Goal: Check status: Check status

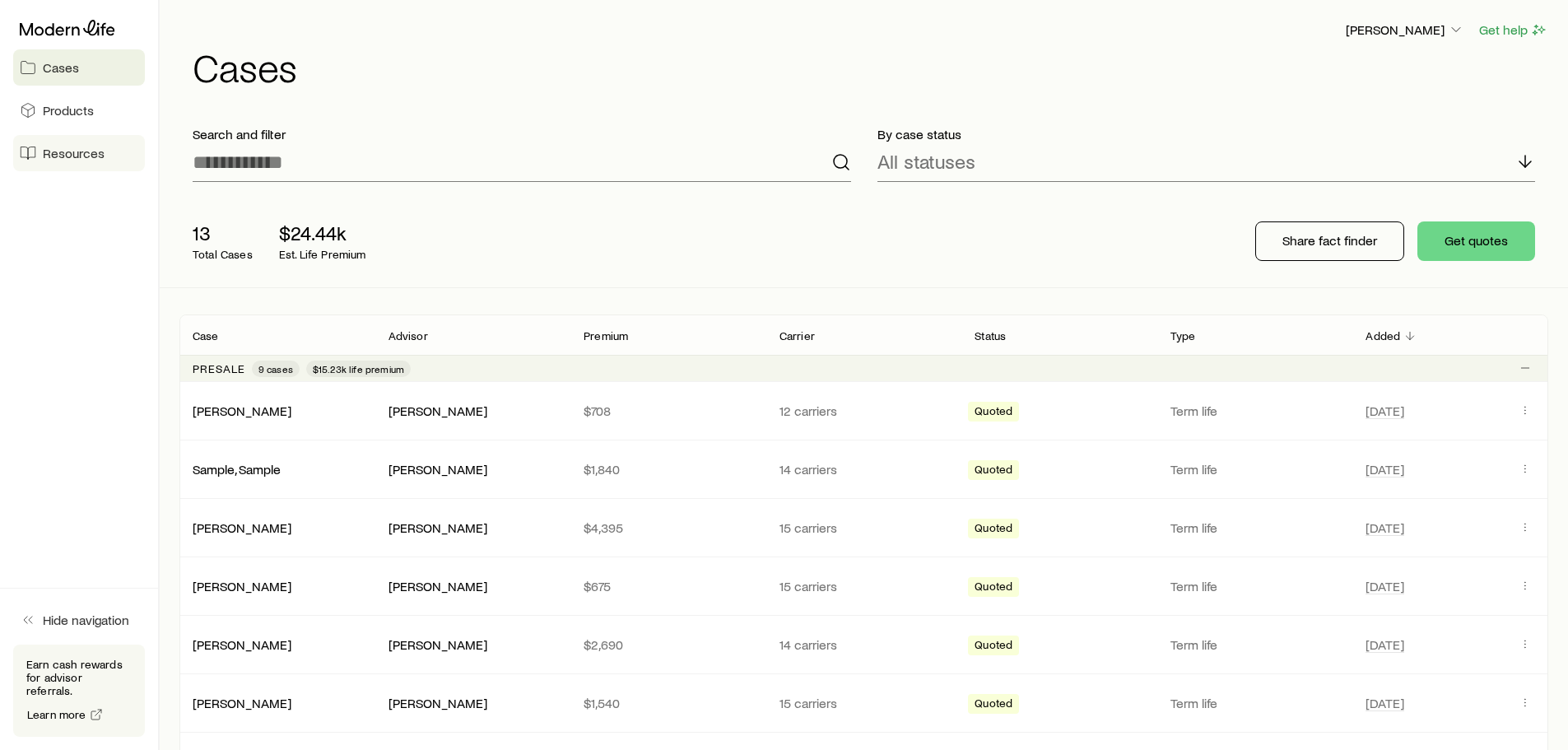
click at [61, 154] on span "Resources" at bounding box center [73, 153] width 61 height 17
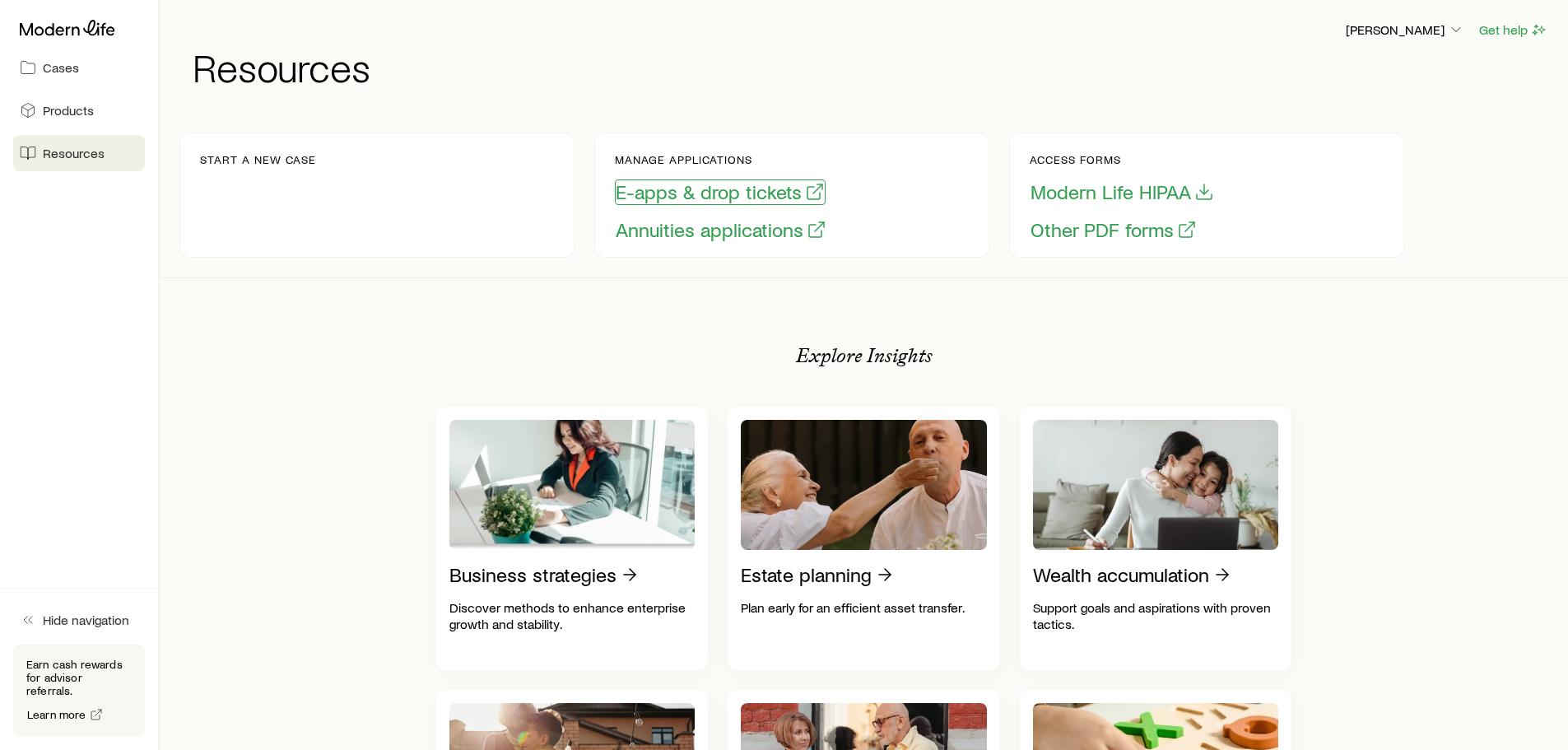
click at [685, 191] on button "E-apps & drop tickets" at bounding box center [720, 191] width 211 height 25
click at [43, 76] on link "Cases" at bounding box center [79, 67] width 132 height 36
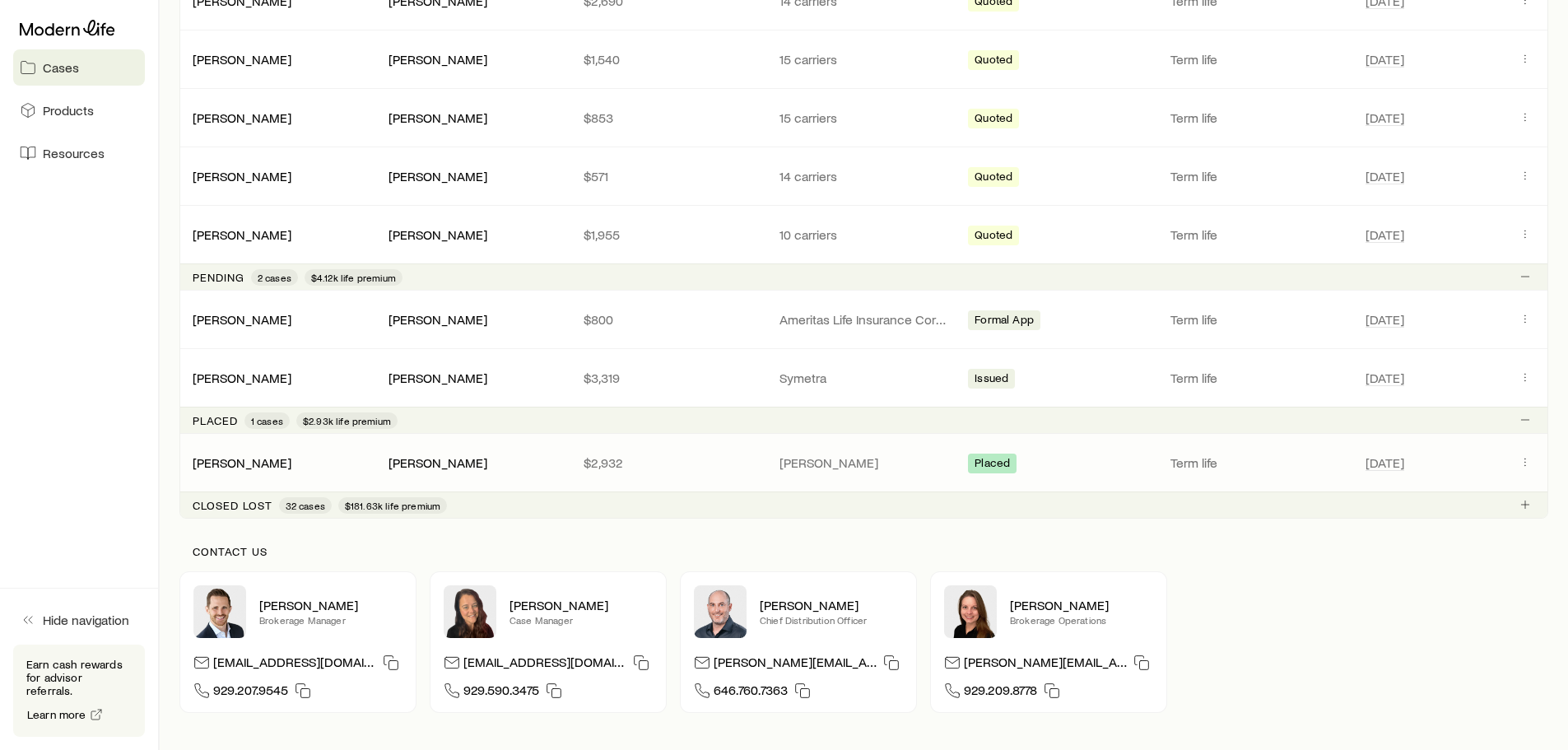
scroll to position [642, 0]
click at [247, 382] on link "[PERSON_NAME]" at bounding box center [242, 378] width 98 height 16
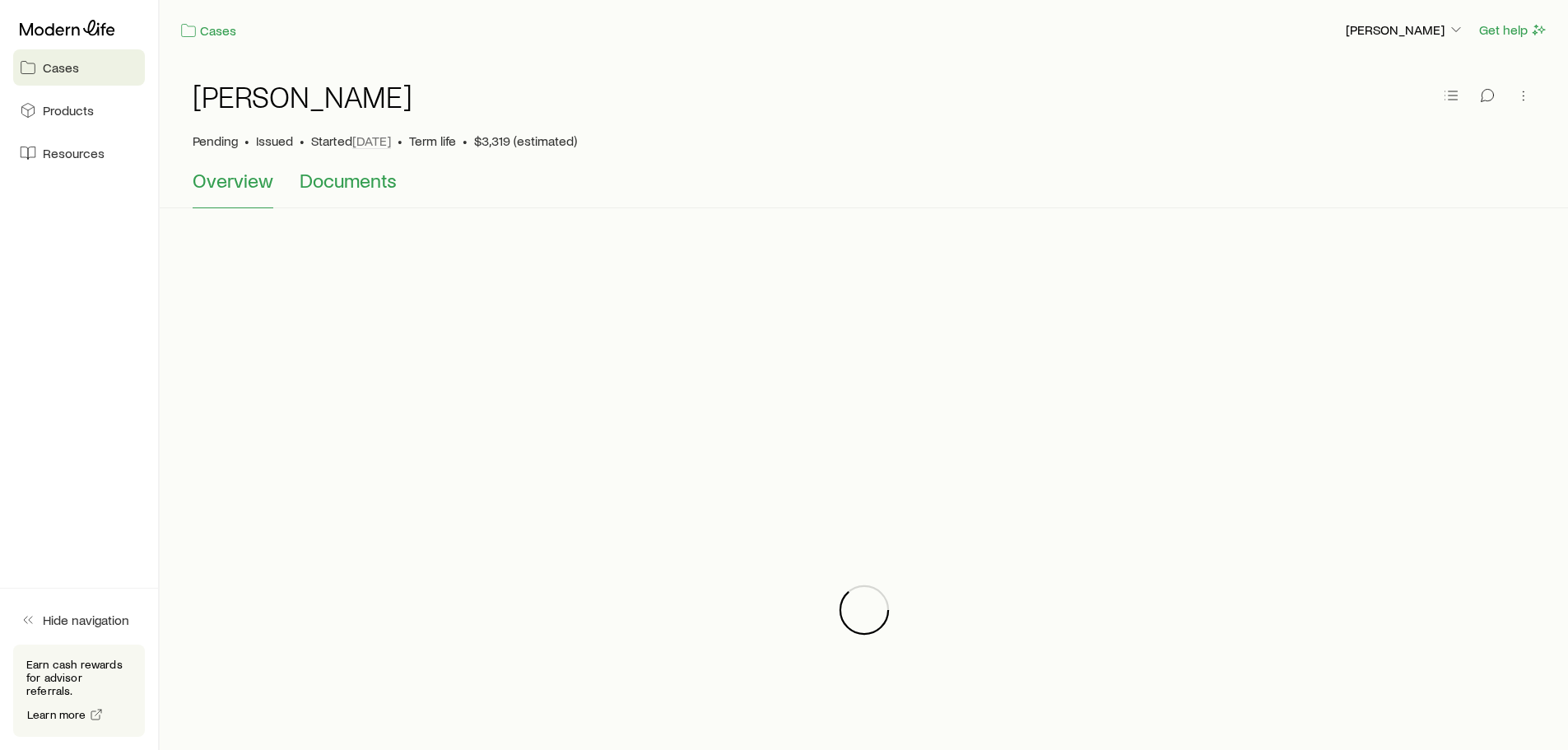
click at [308, 182] on span "Documents" at bounding box center [348, 180] width 98 height 23
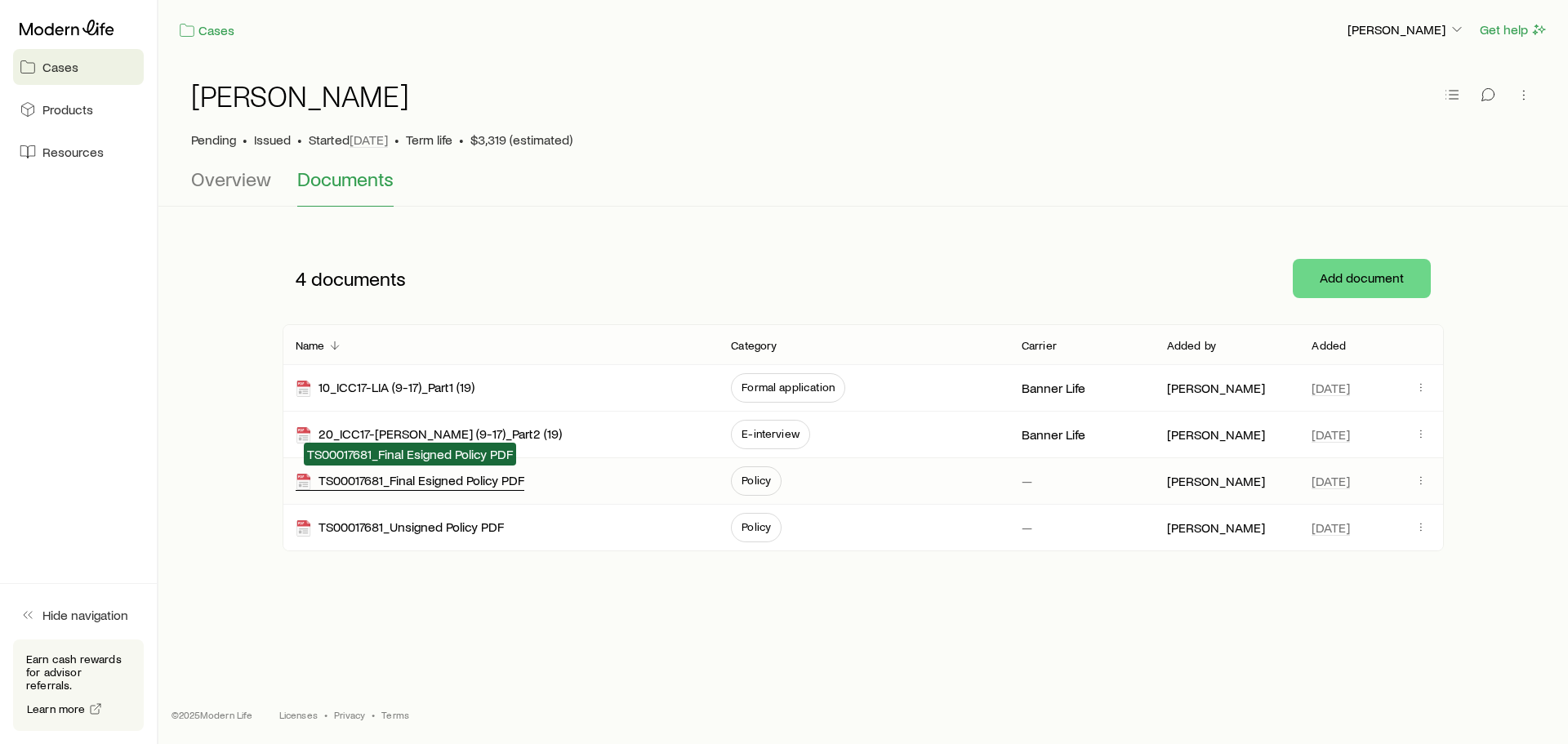
click at [398, 479] on div "TS00017681_Final Esigned Policy PDF" at bounding box center [410, 481] width 229 height 18
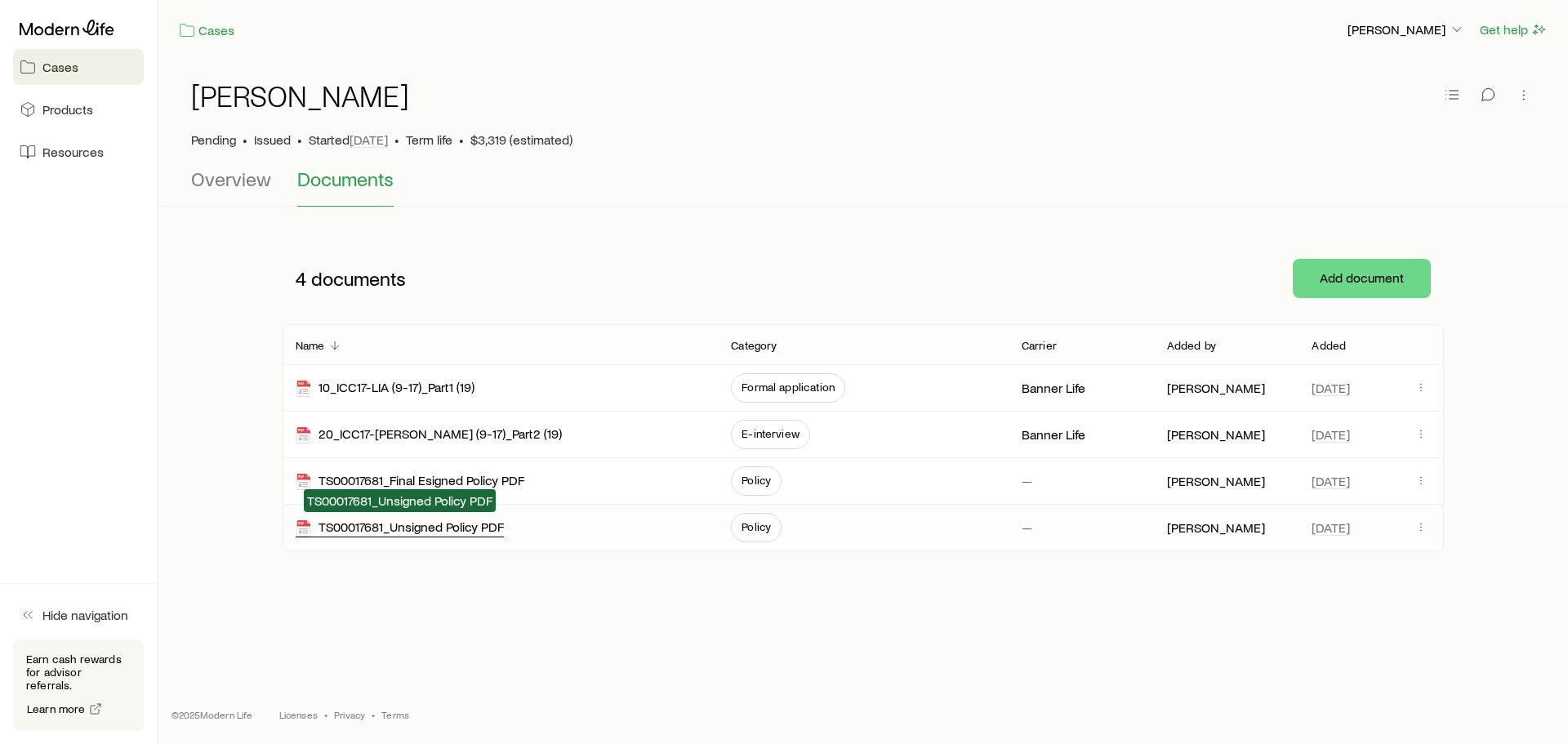
click at [395, 536] on div "TS00017681_Unsigned Policy PDF" at bounding box center [400, 528] width 208 height 18
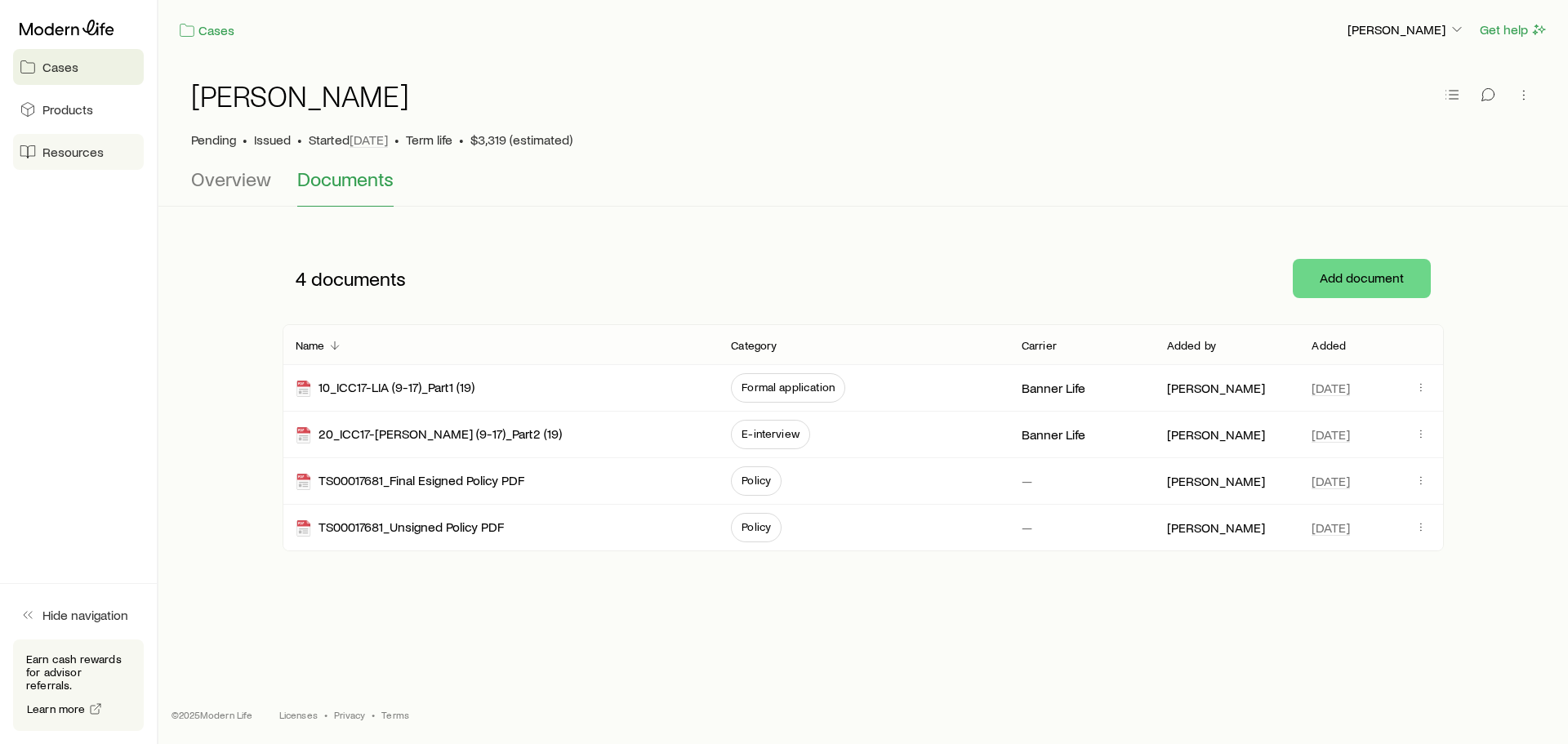
click at [65, 147] on span "Resources" at bounding box center [73, 152] width 61 height 17
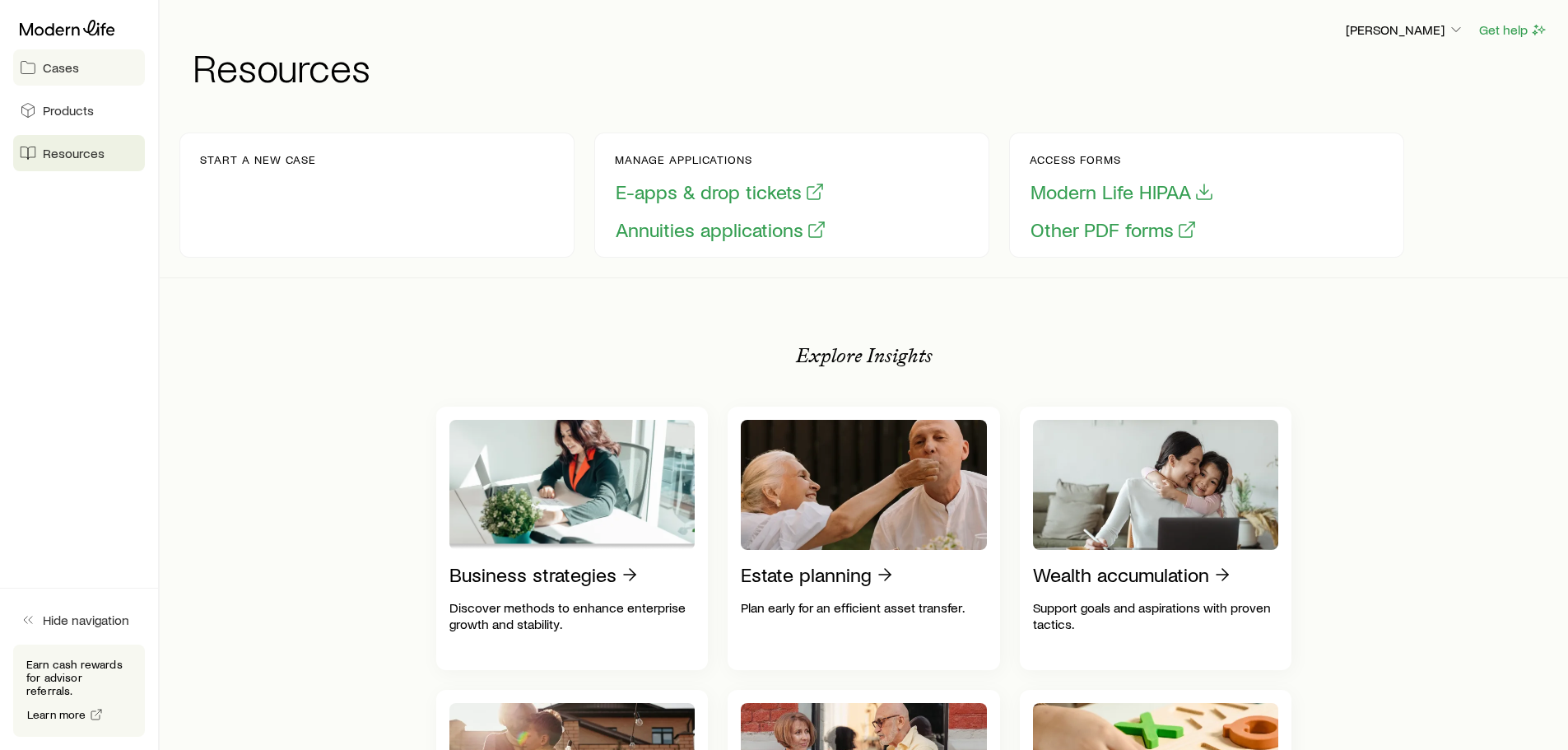
click at [82, 62] on link "Cases" at bounding box center [79, 67] width 132 height 36
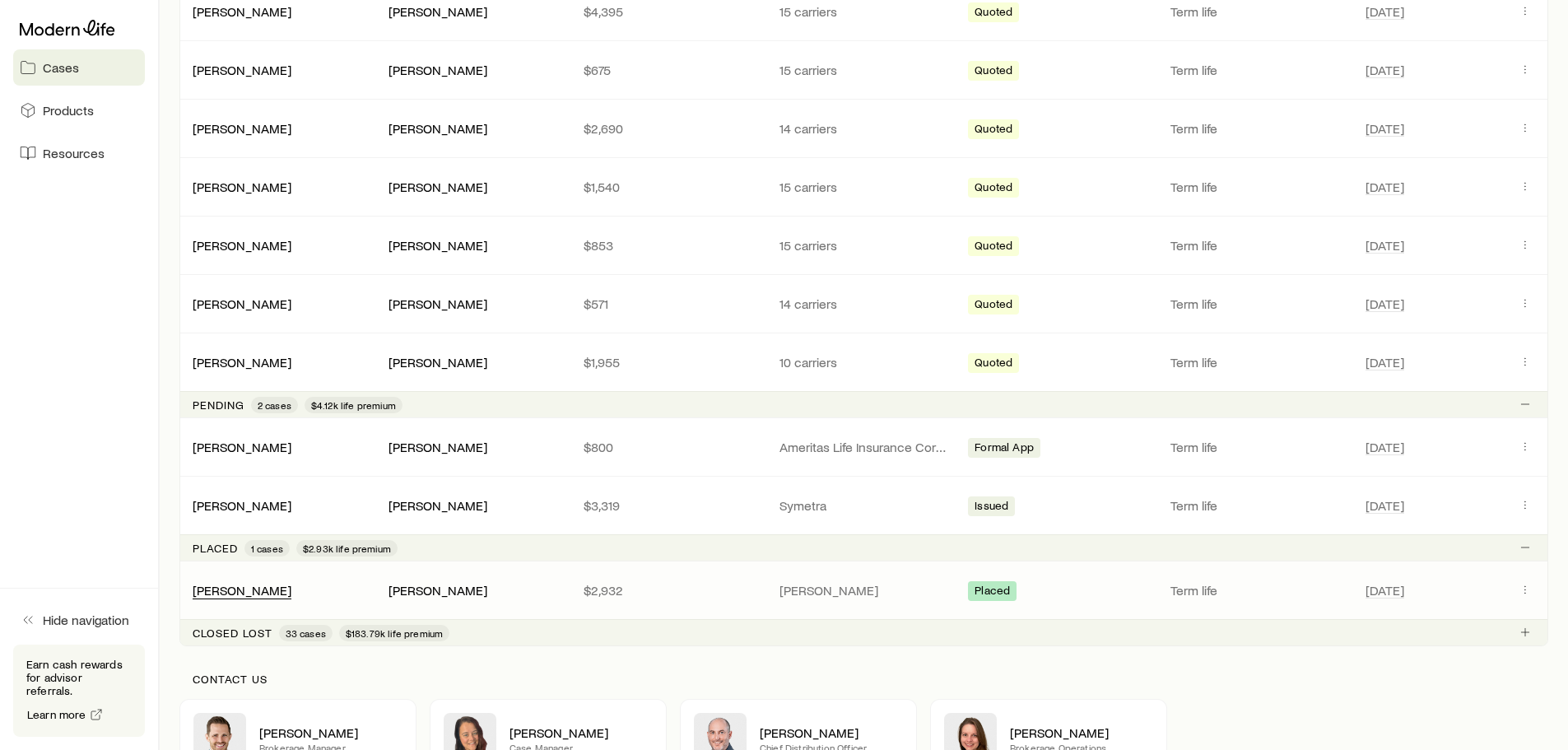
scroll to position [515, 0]
click at [235, 593] on link "[PERSON_NAME]" at bounding box center [242, 590] width 98 height 16
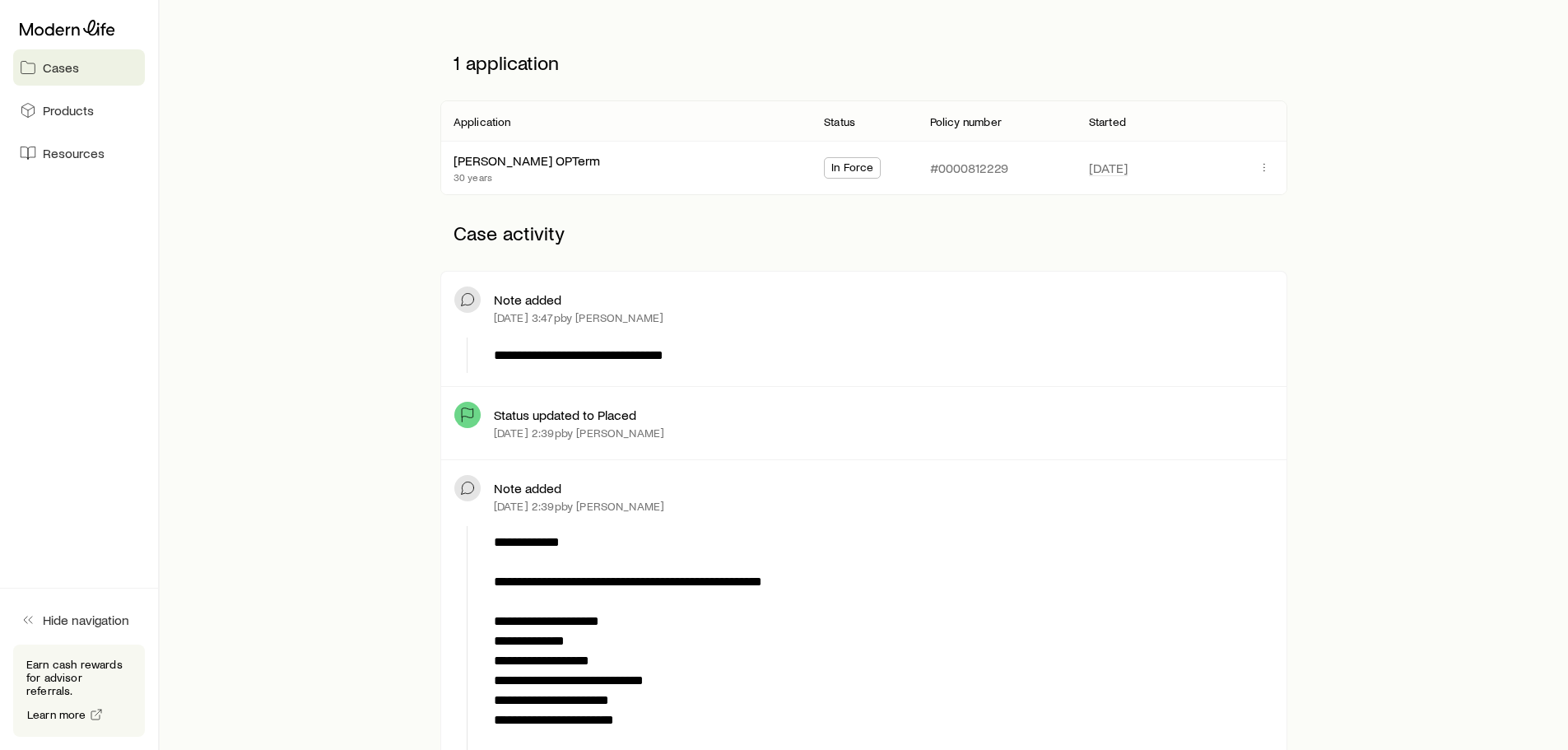
scroll to position [212, 0]
click at [528, 157] on link "[PERSON_NAME] OPTerm" at bounding box center [528, 156] width 147 height 16
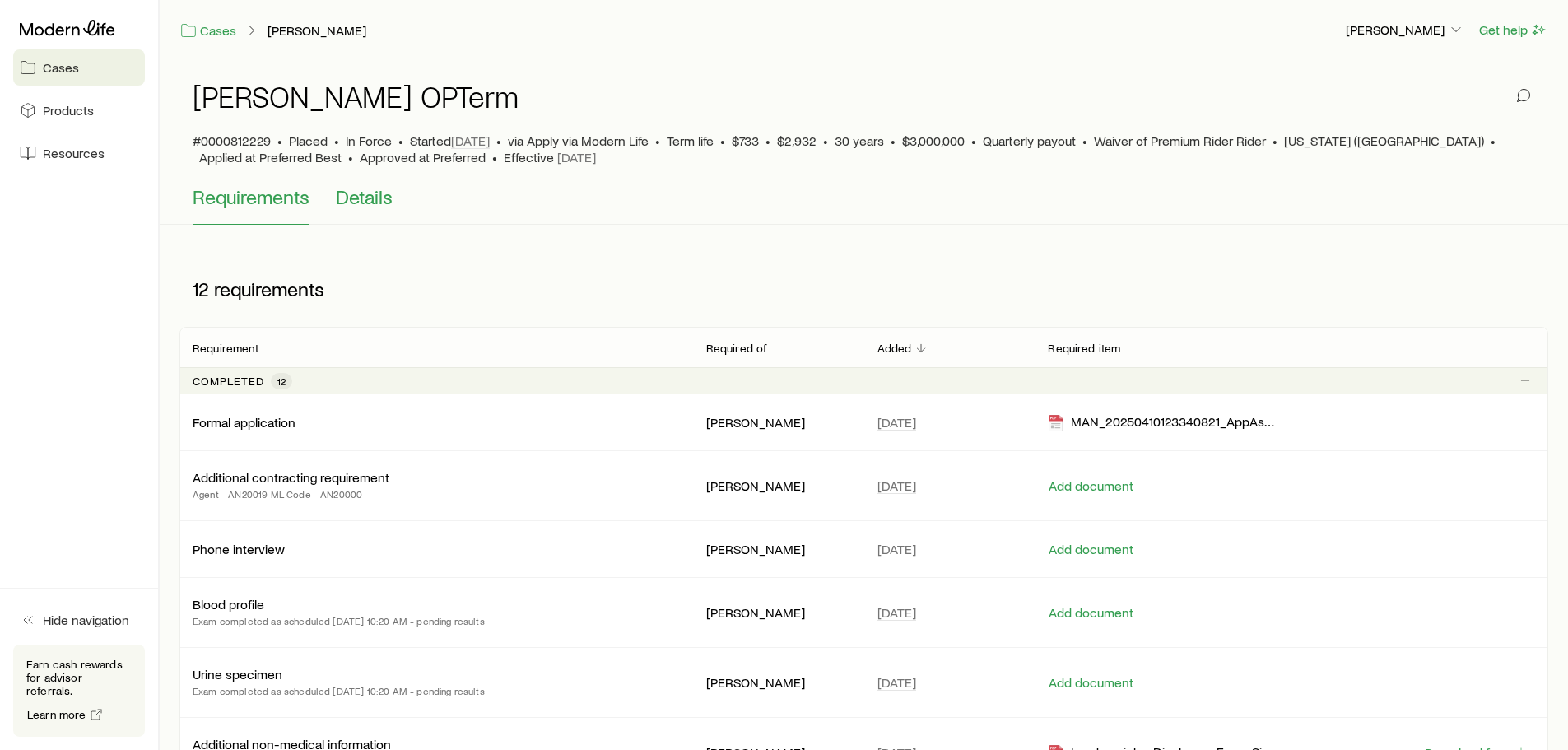
click at [367, 207] on span "Details" at bounding box center [364, 196] width 57 height 23
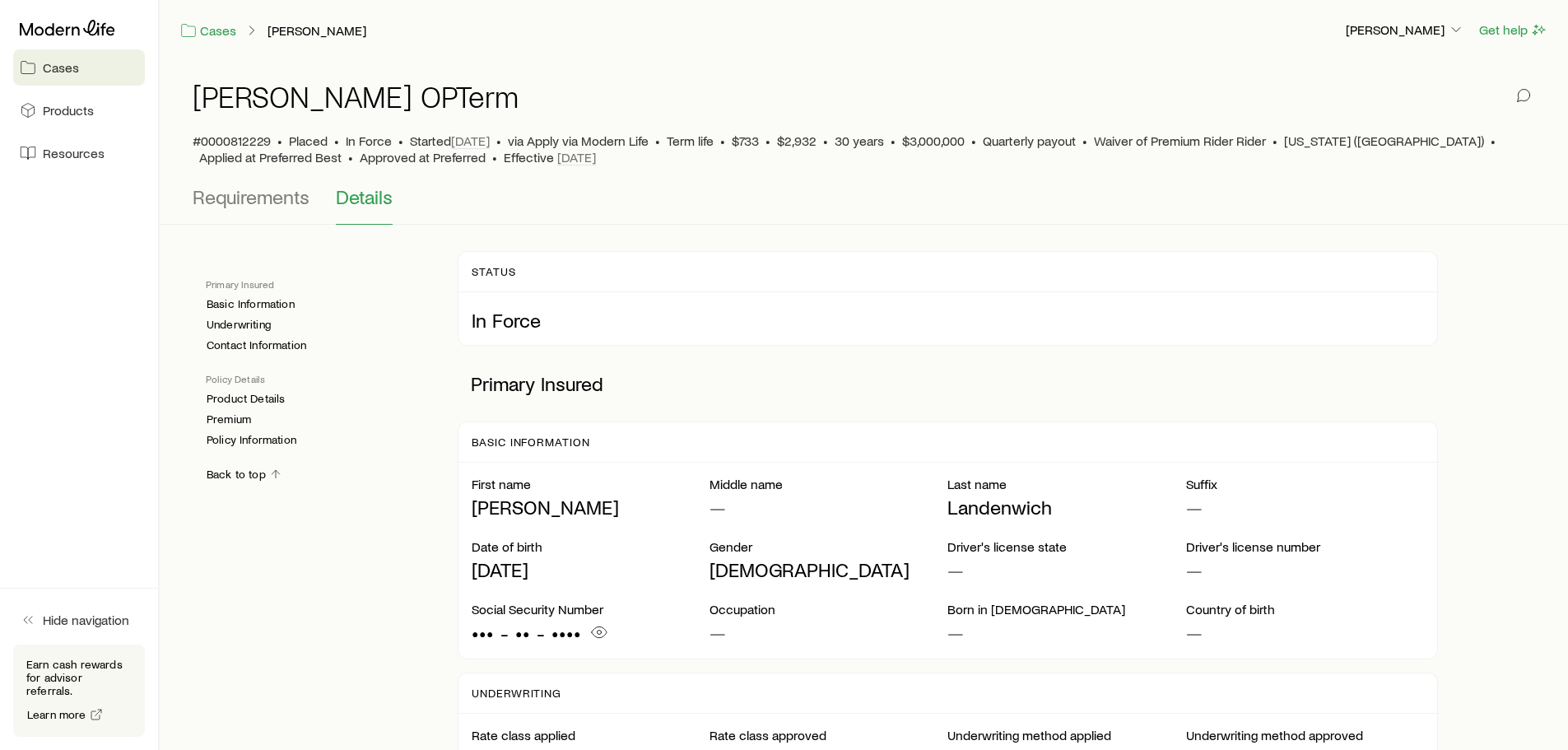
click at [73, 72] on span "Cases" at bounding box center [60, 68] width 36 height 17
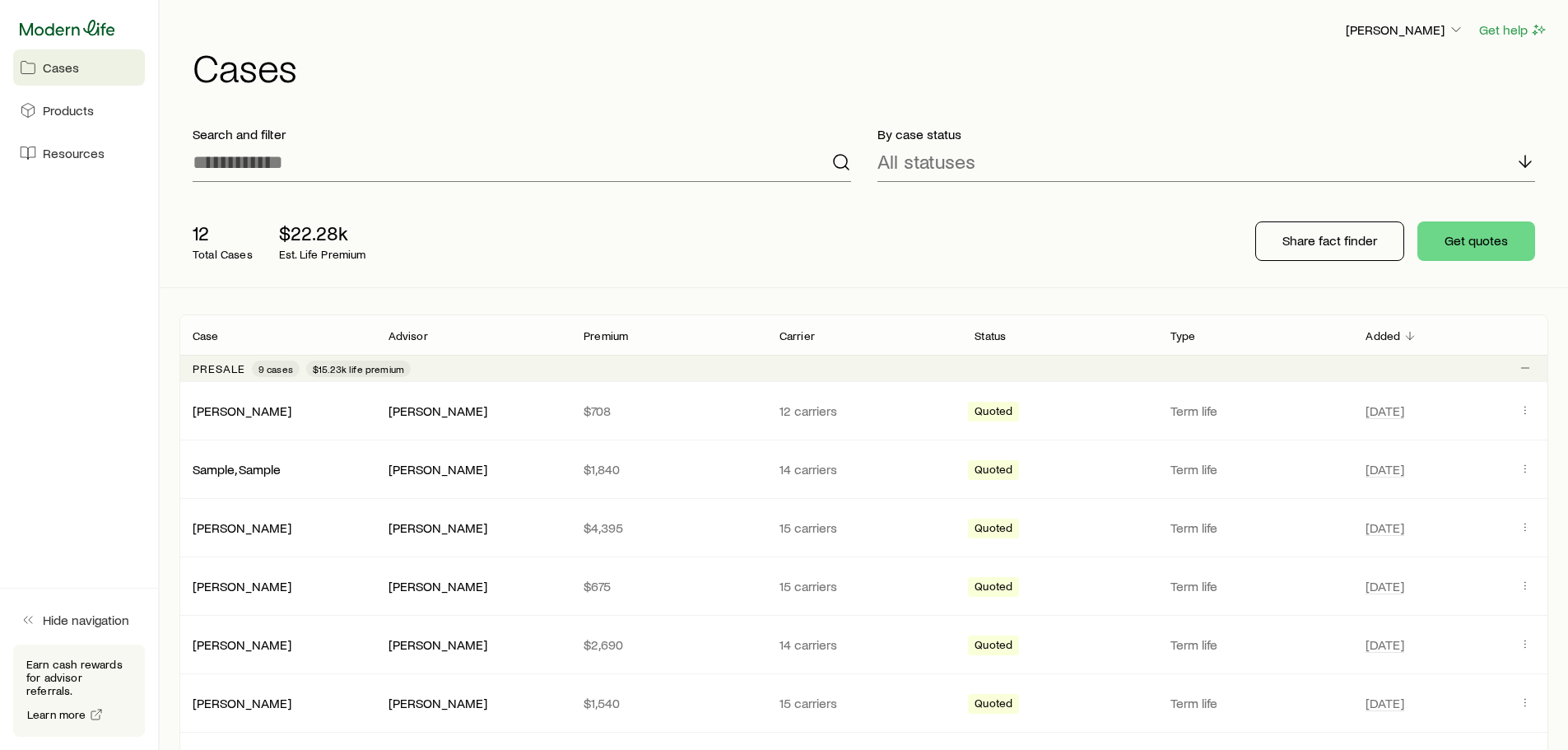
click at [71, 29] on icon at bounding box center [67, 28] width 96 height 17
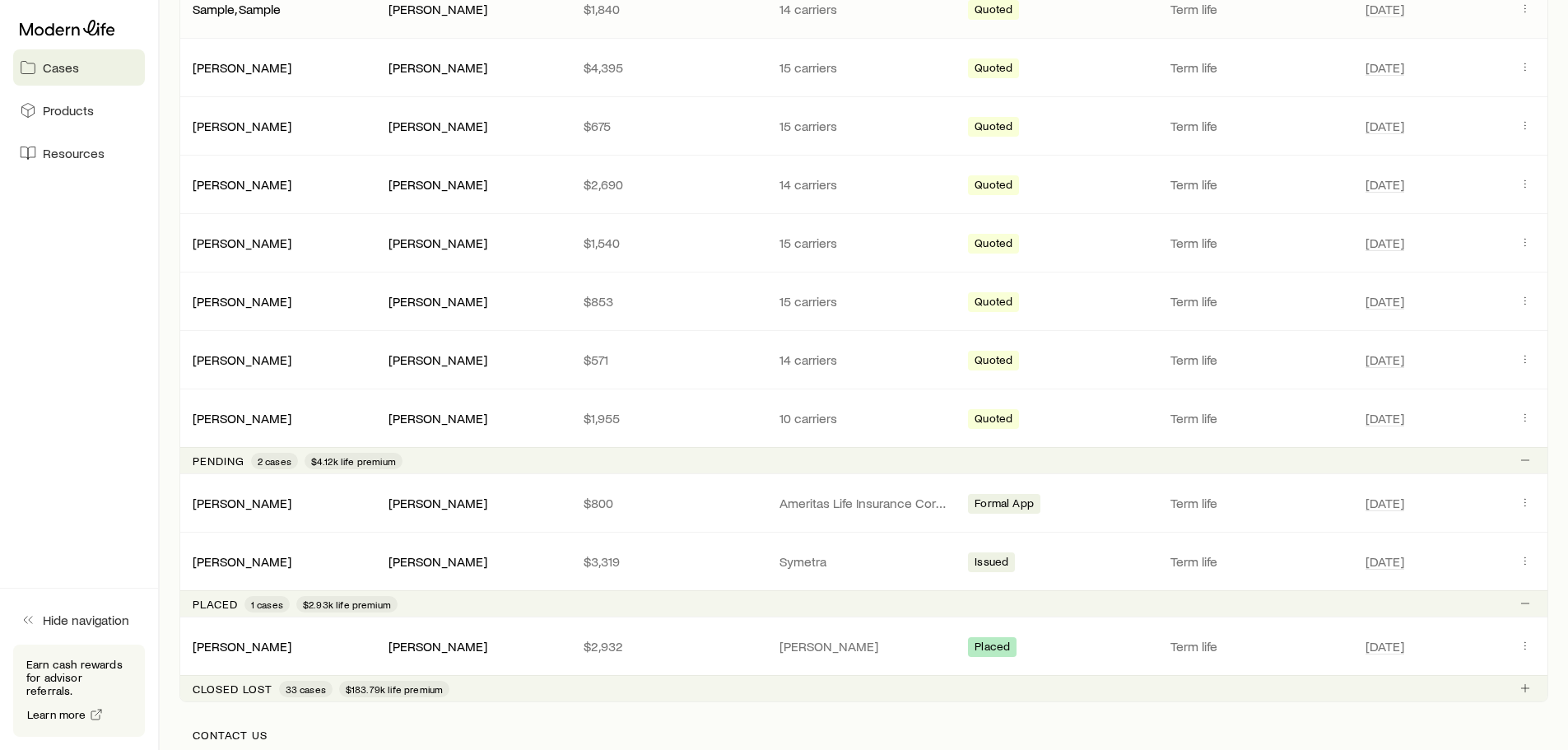
scroll to position [463, 0]
click at [264, 560] on link "[PERSON_NAME]" at bounding box center [242, 558] width 98 height 16
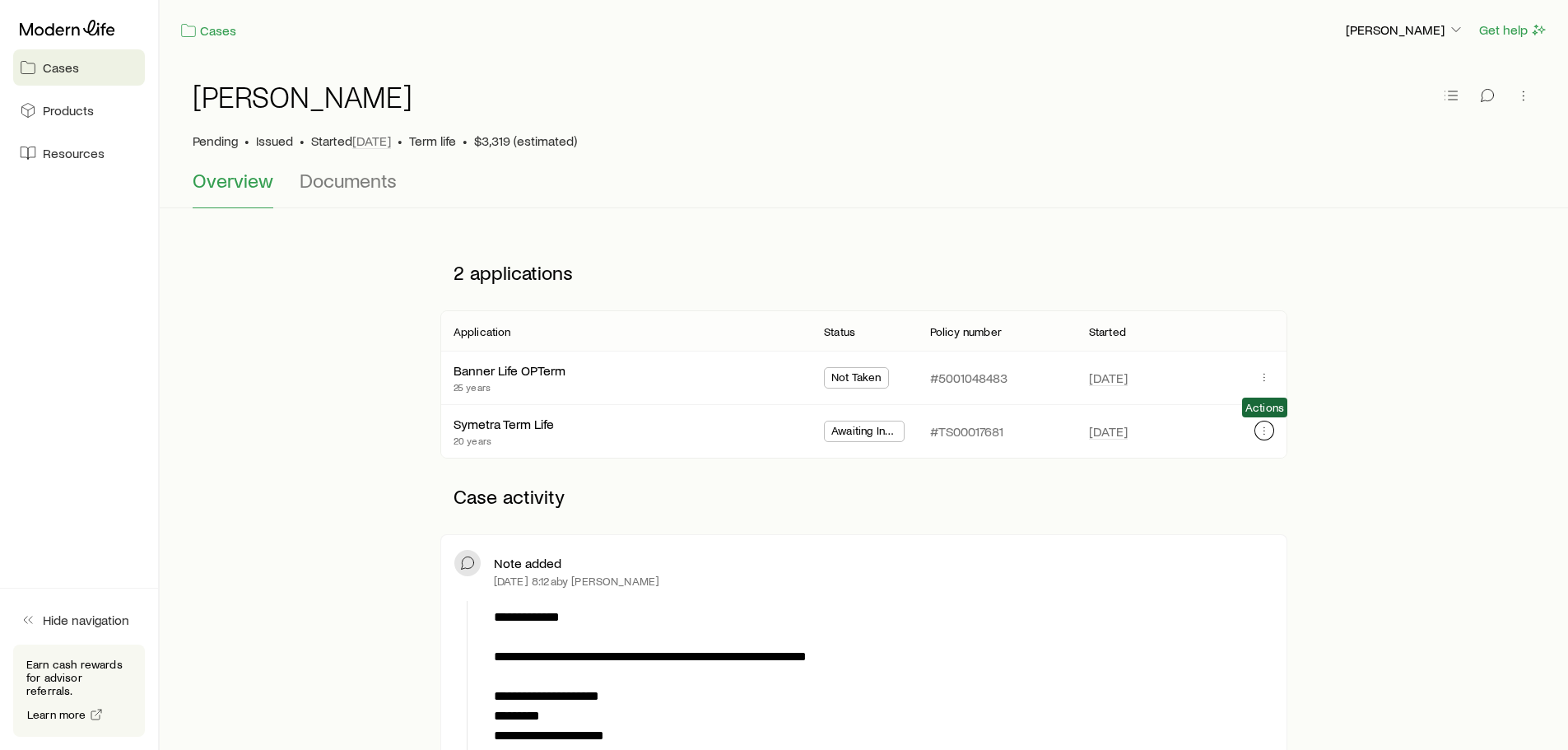
click at [1259, 428] on icon "button" at bounding box center [1264, 430] width 13 height 13
click at [487, 414] on div "Symetra Term Life 20 years" at bounding box center [625, 431] width 344 height 53
click at [490, 423] on link "Symetra Term Life" at bounding box center [504, 422] width 100 height 16
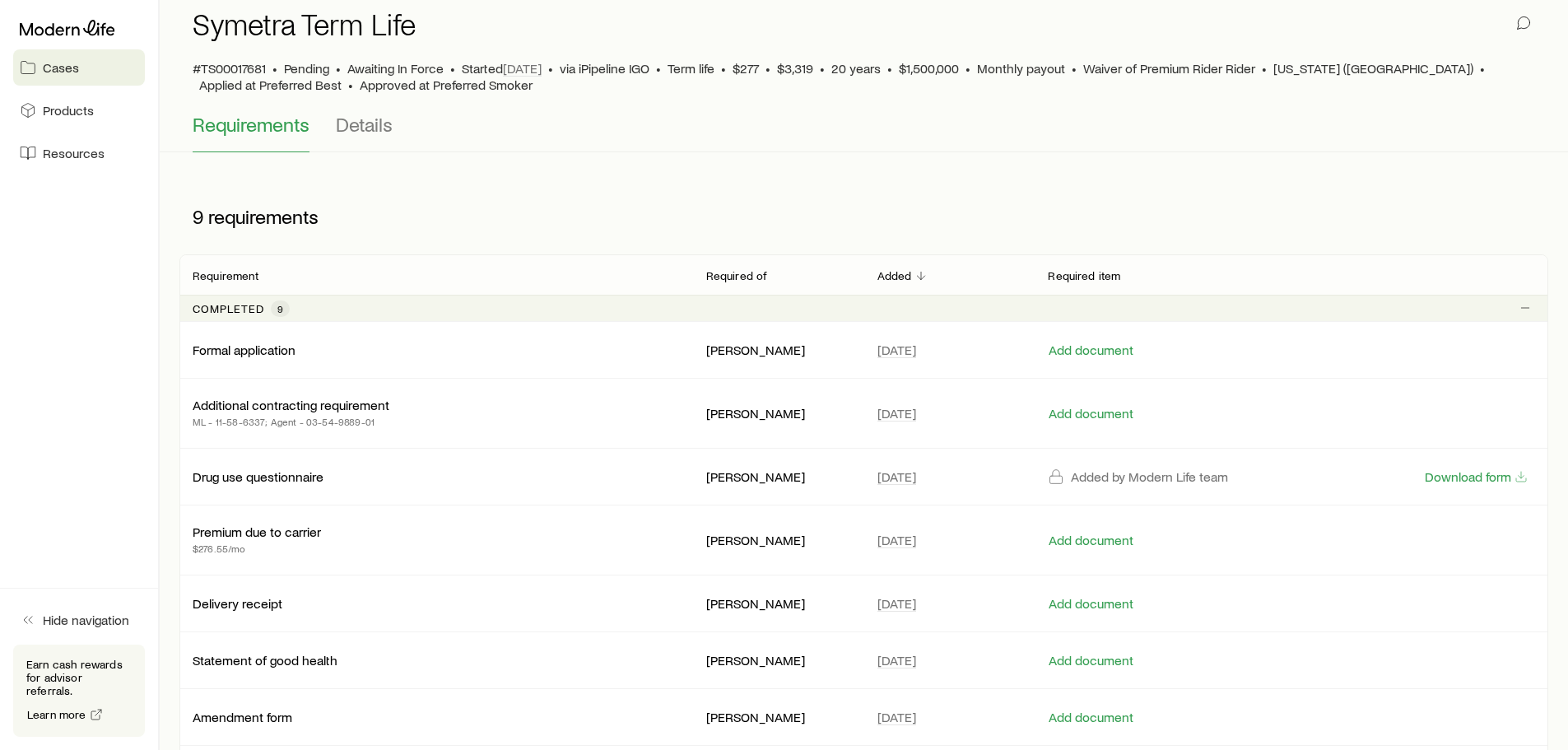
scroll to position [72, 0]
click at [257, 351] on p "Formal application" at bounding box center [243, 351] width 103 height 17
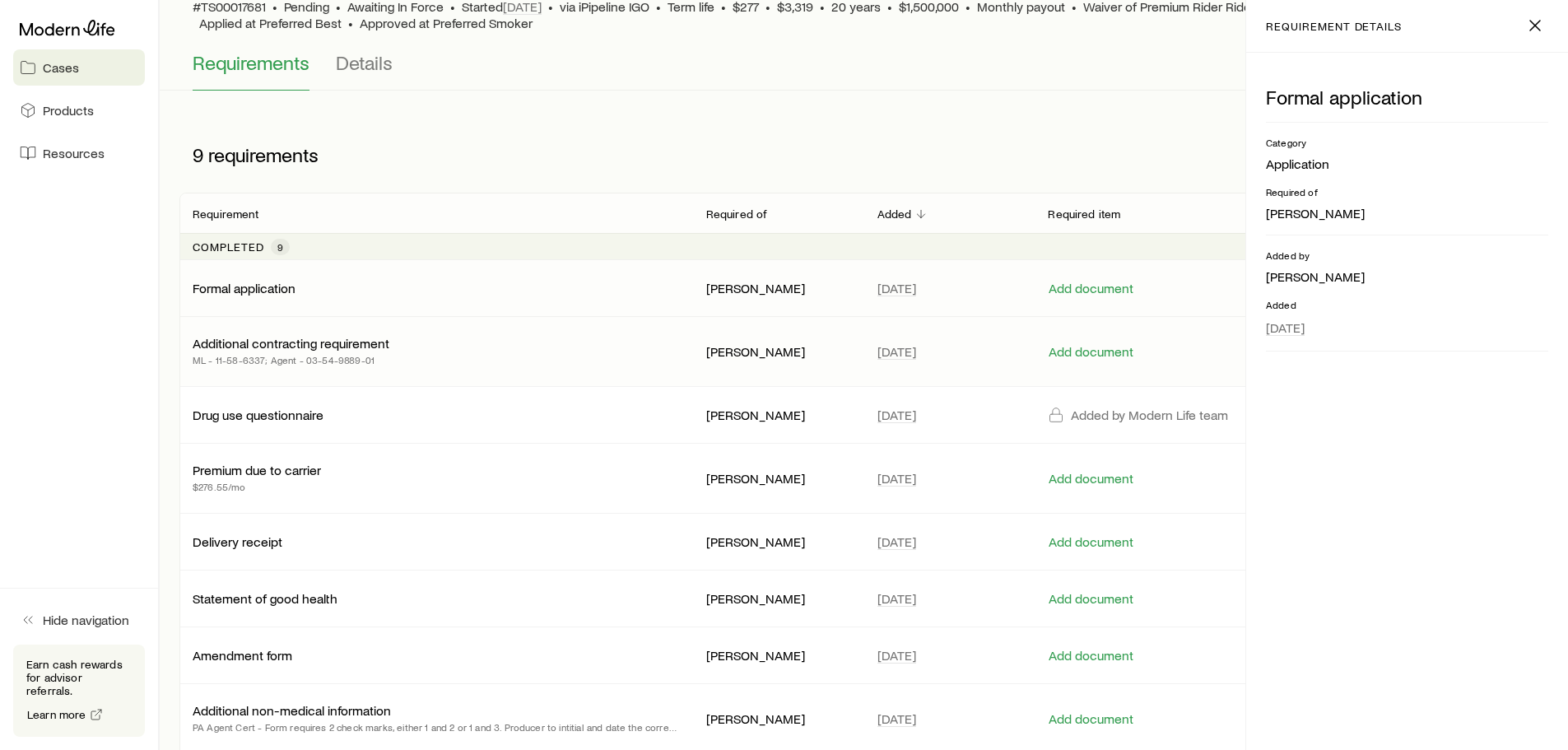
scroll to position [136, 0]
click at [1529, 26] on icon "button" at bounding box center [1535, 25] width 20 height 20
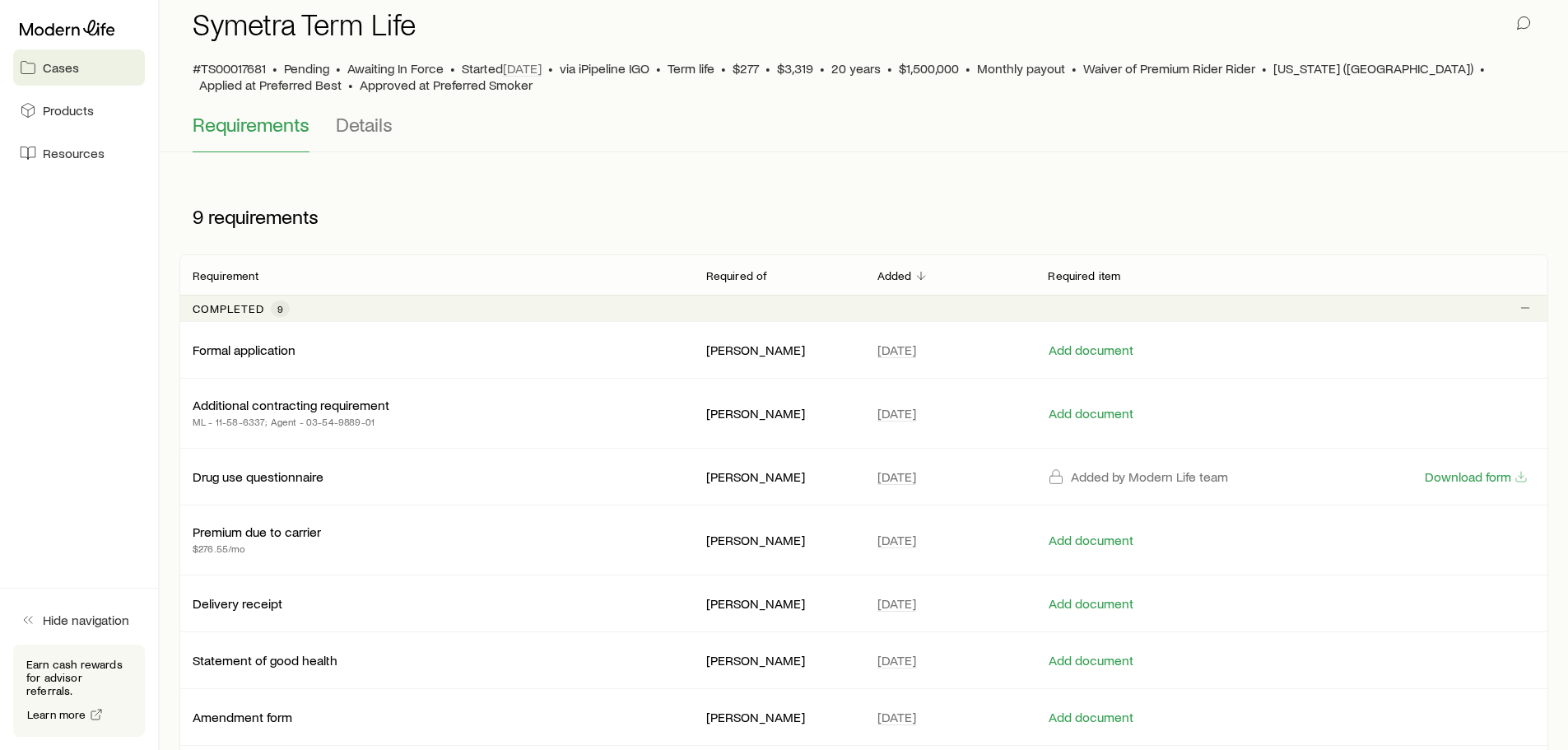
scroll to position [72, 0]
click at [355, 124] on span "Details" at bounding box center [364, 125] width 57 height 23
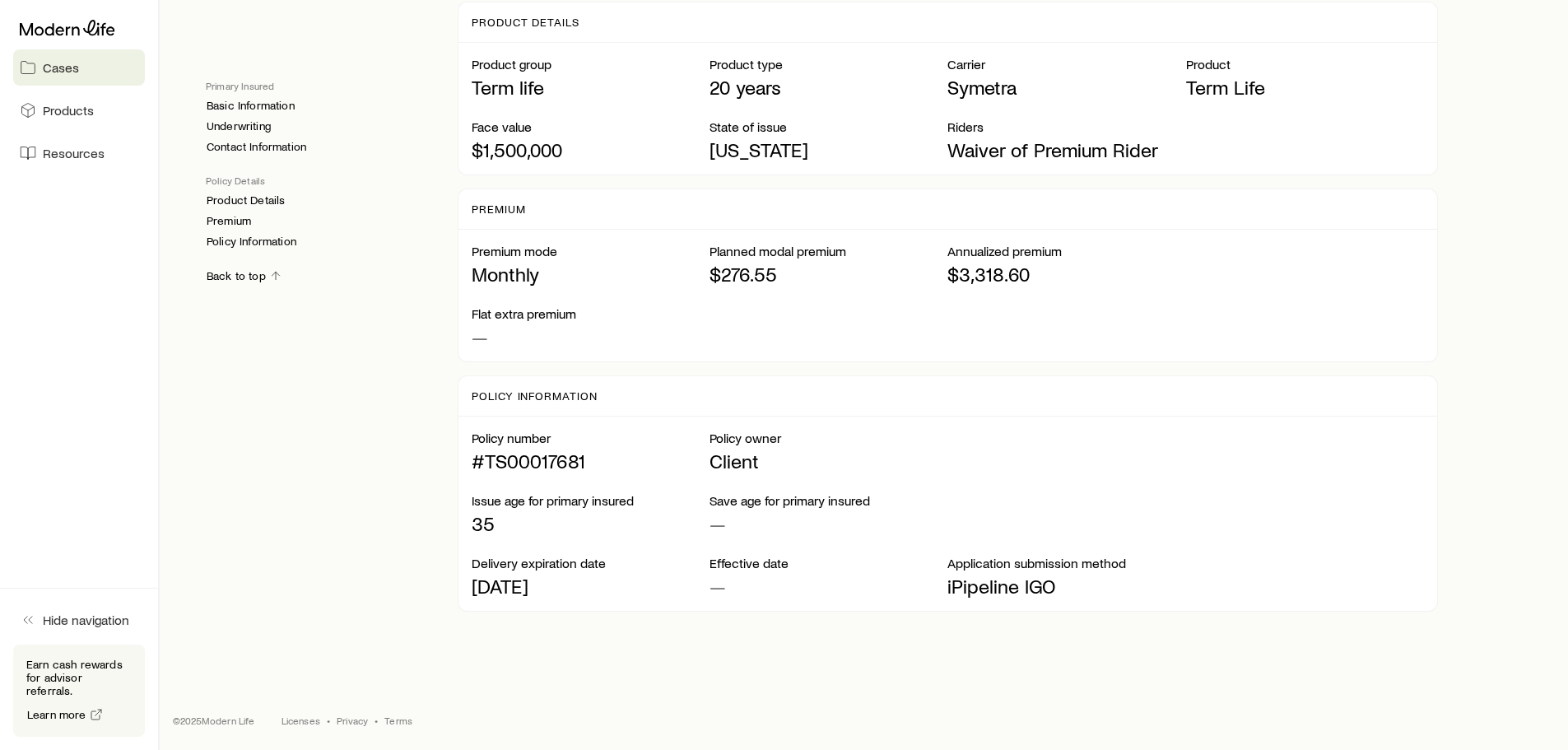
scroll to position [1107, 0]
